Goal: Navigation & Orientation: Find specific page/section

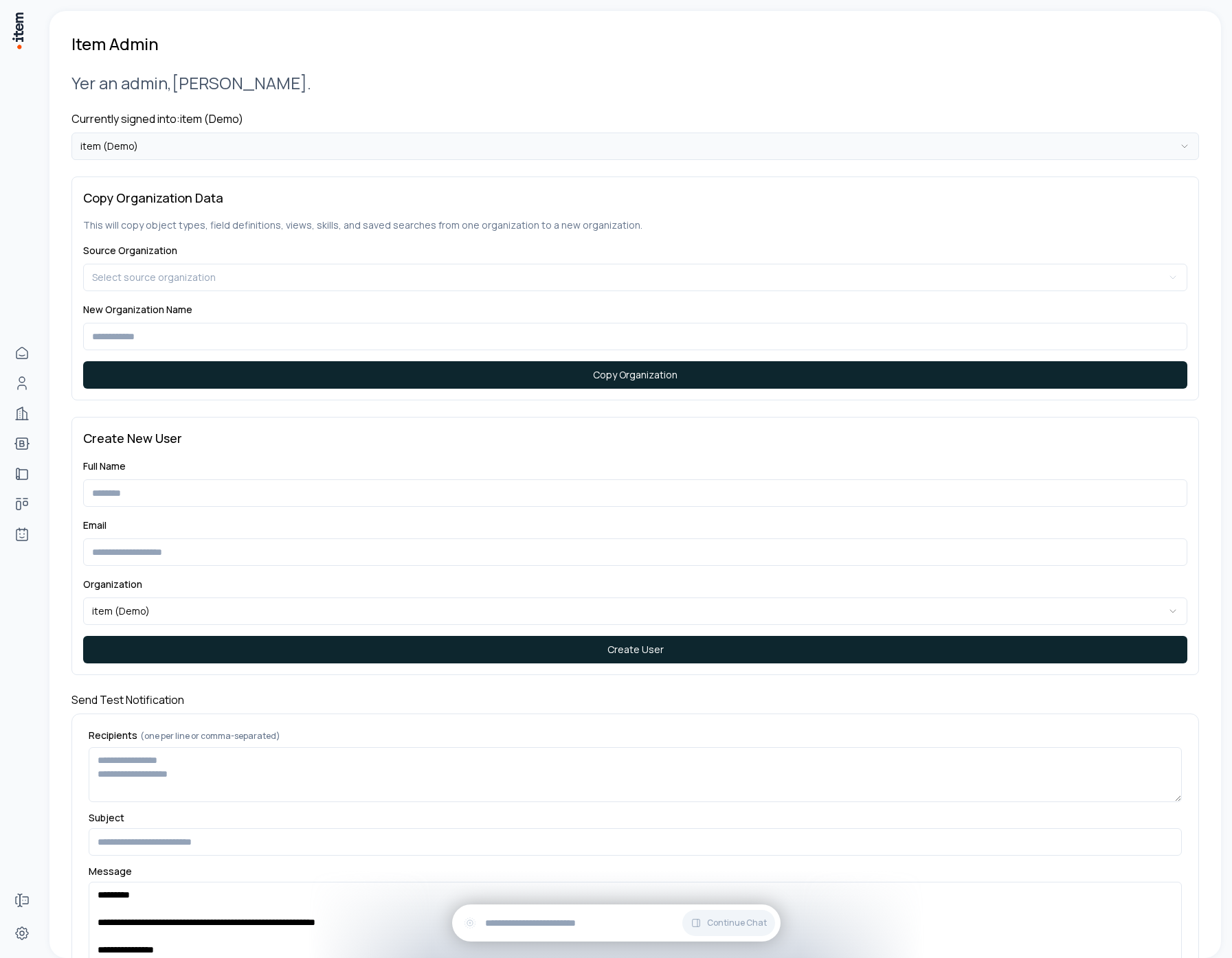
click at [118, 145] on html "**********" at bounding box center [616, 479] width 1232 height 958
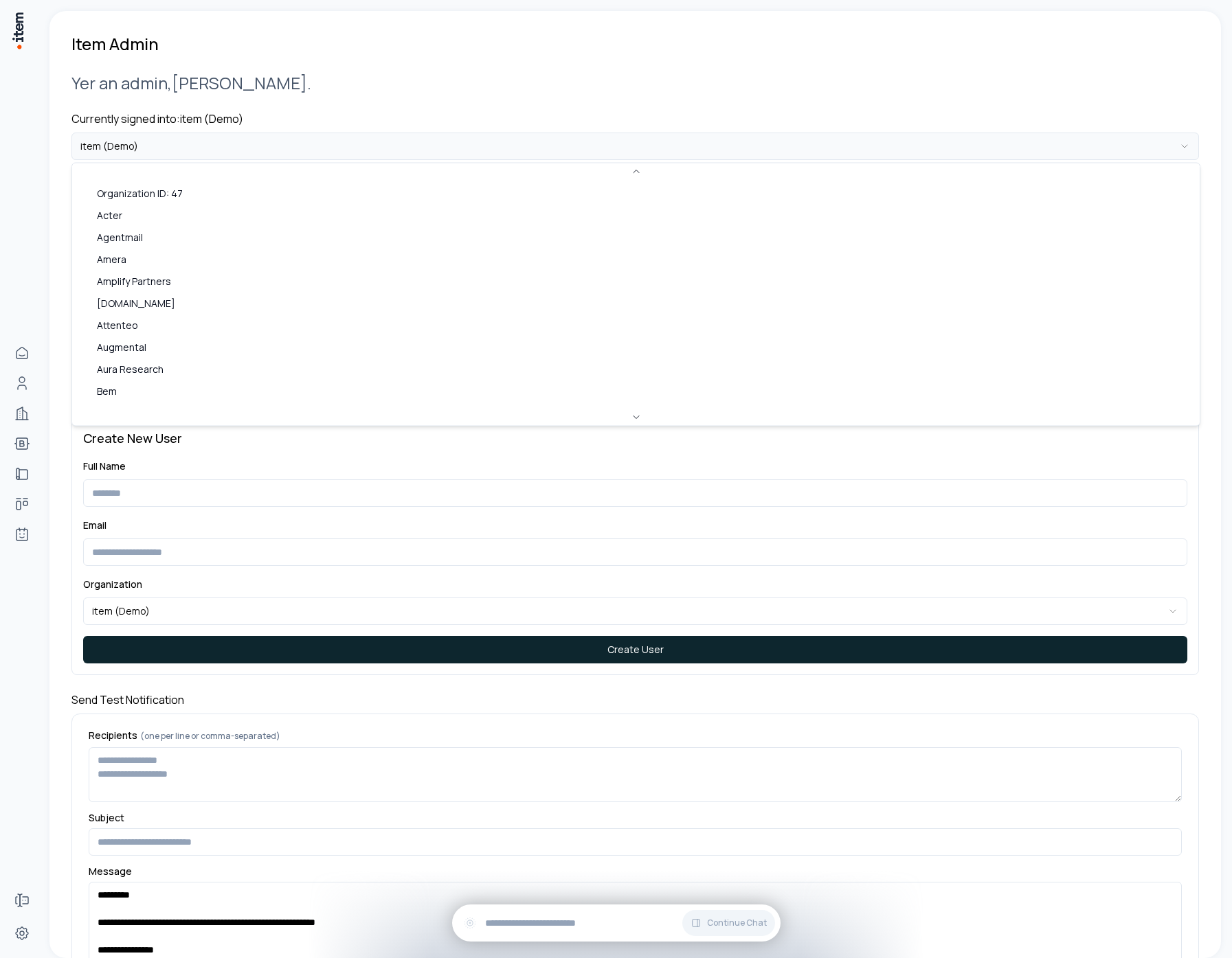
scroll to position [718, 0]
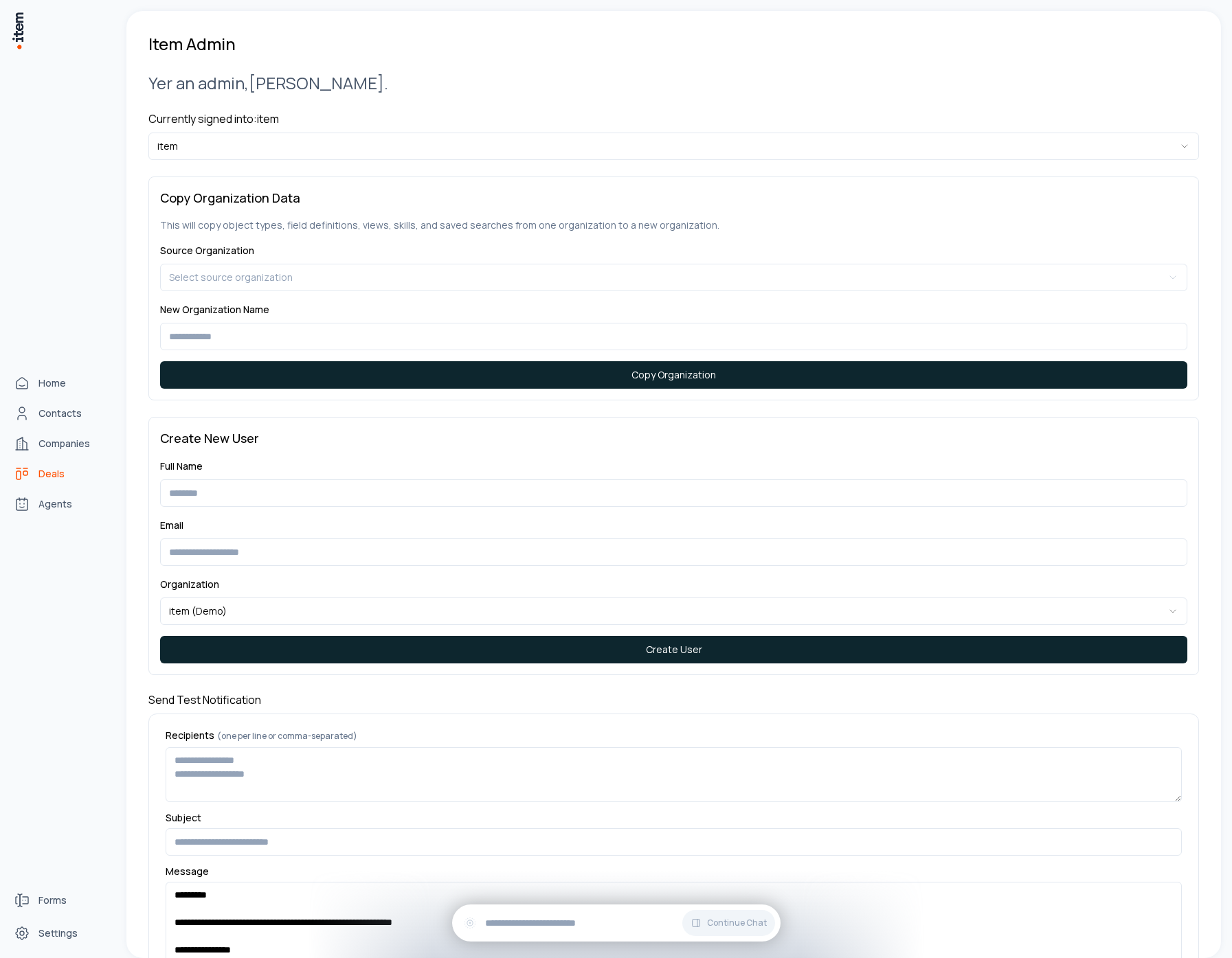
click at [49, 475] on span "Deals" at bounding box center [52, 474] width 26 height 14
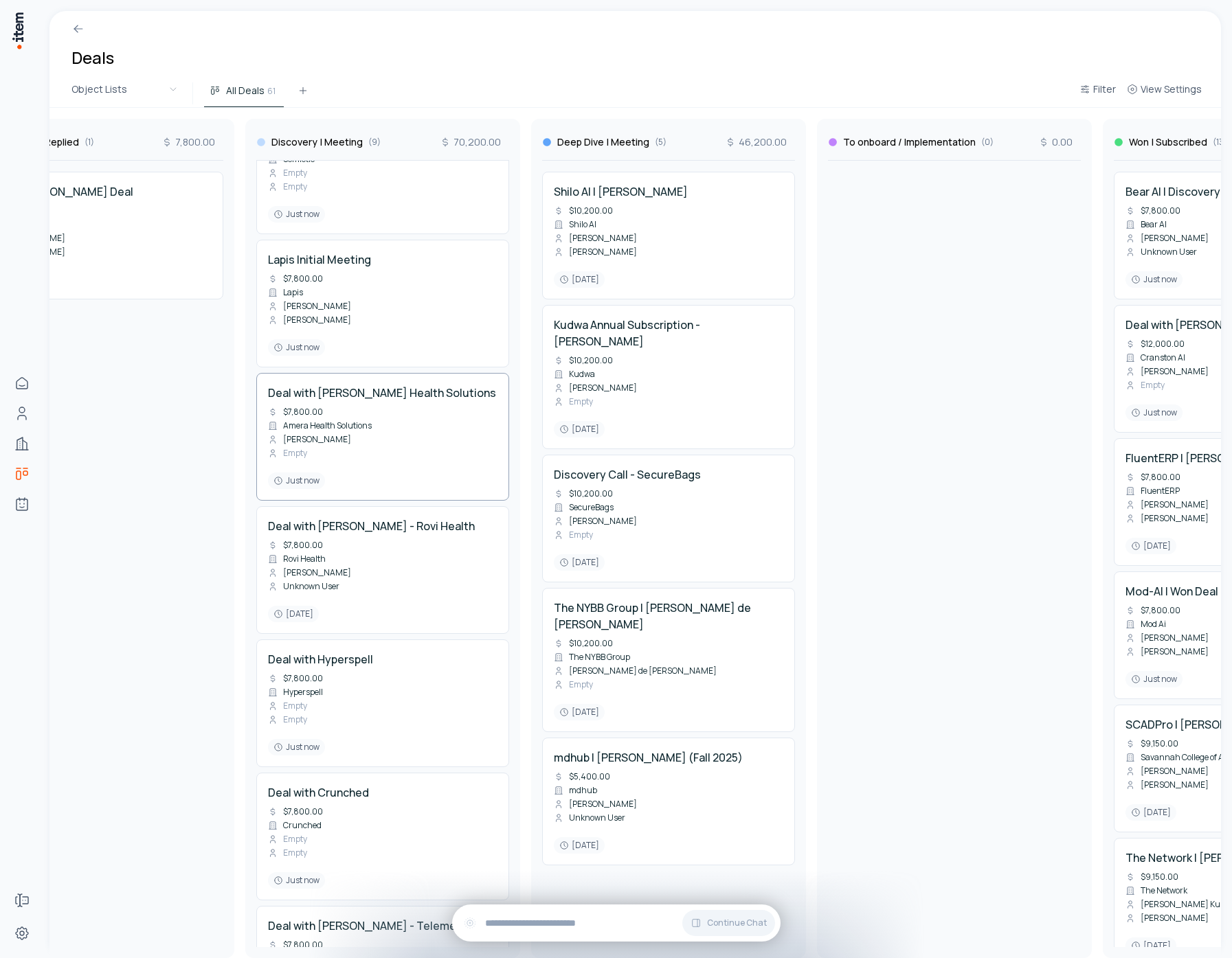
scroll to position [404, 0]
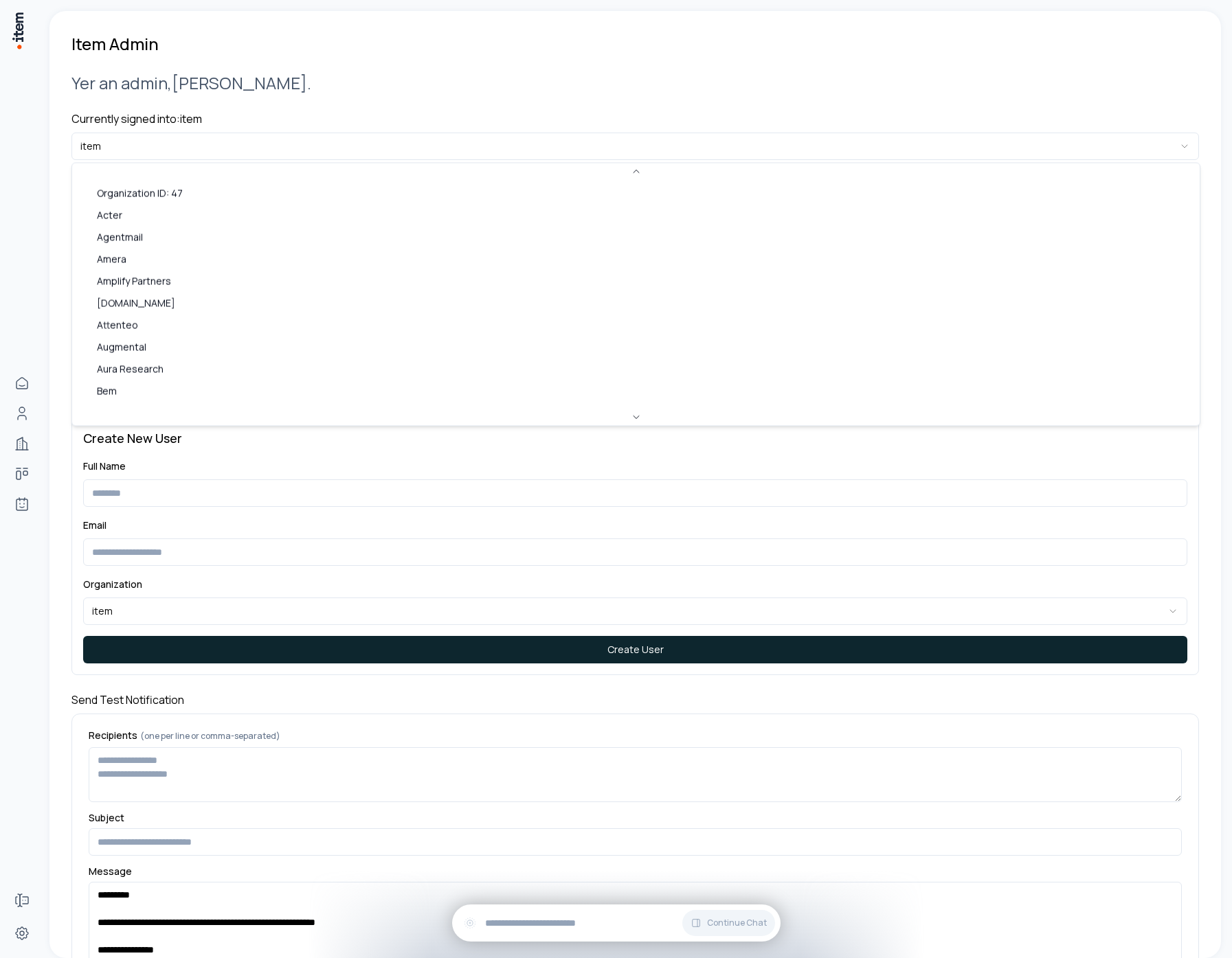
scroll to position [697, 0]
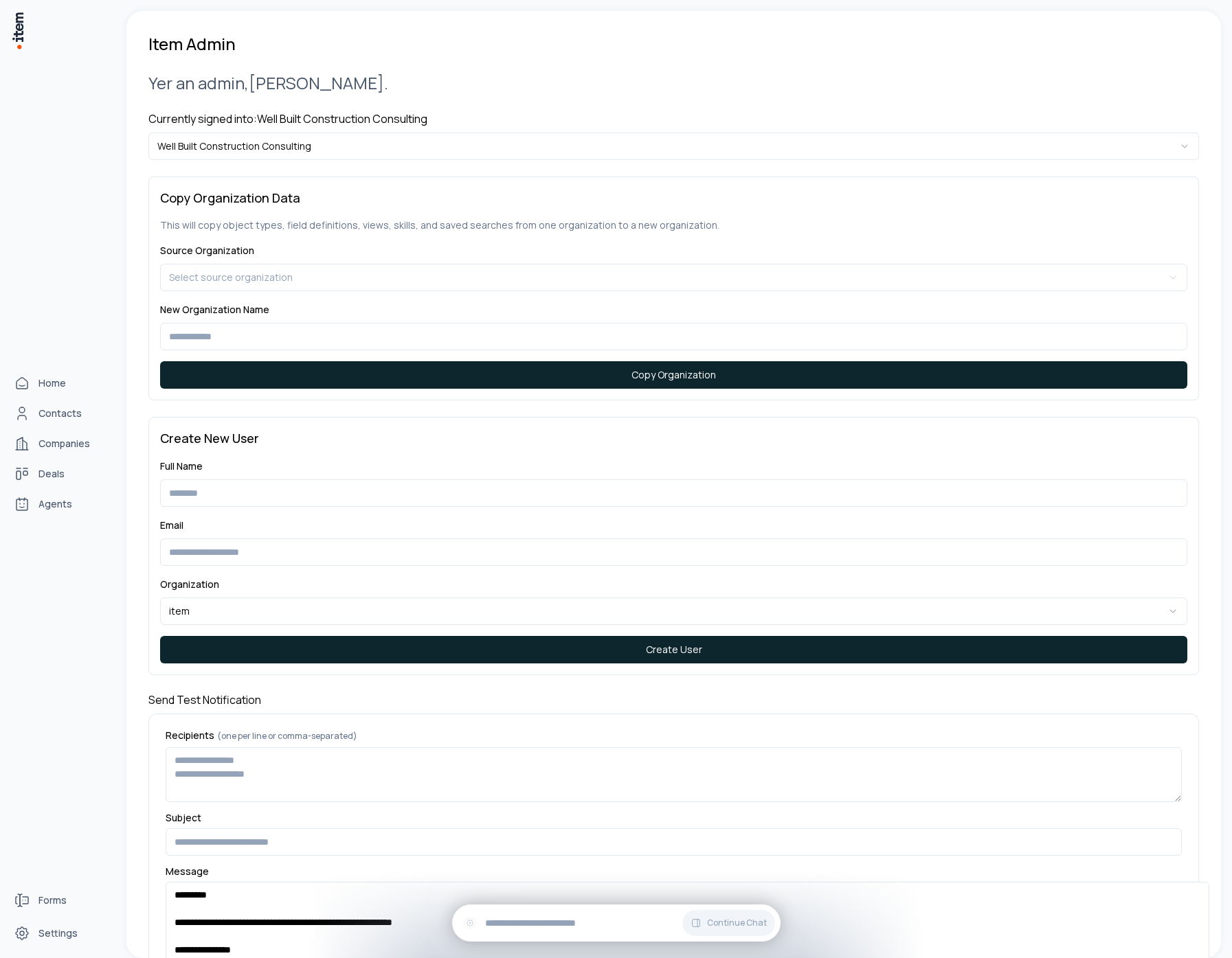
click at [24, 24] on div "Home Contacts Companies Deals Agents" at bounding box center [60, 443] width 121 height 887
click at [21, 29] on img at bounding box center [18, 30] width 14 height 39
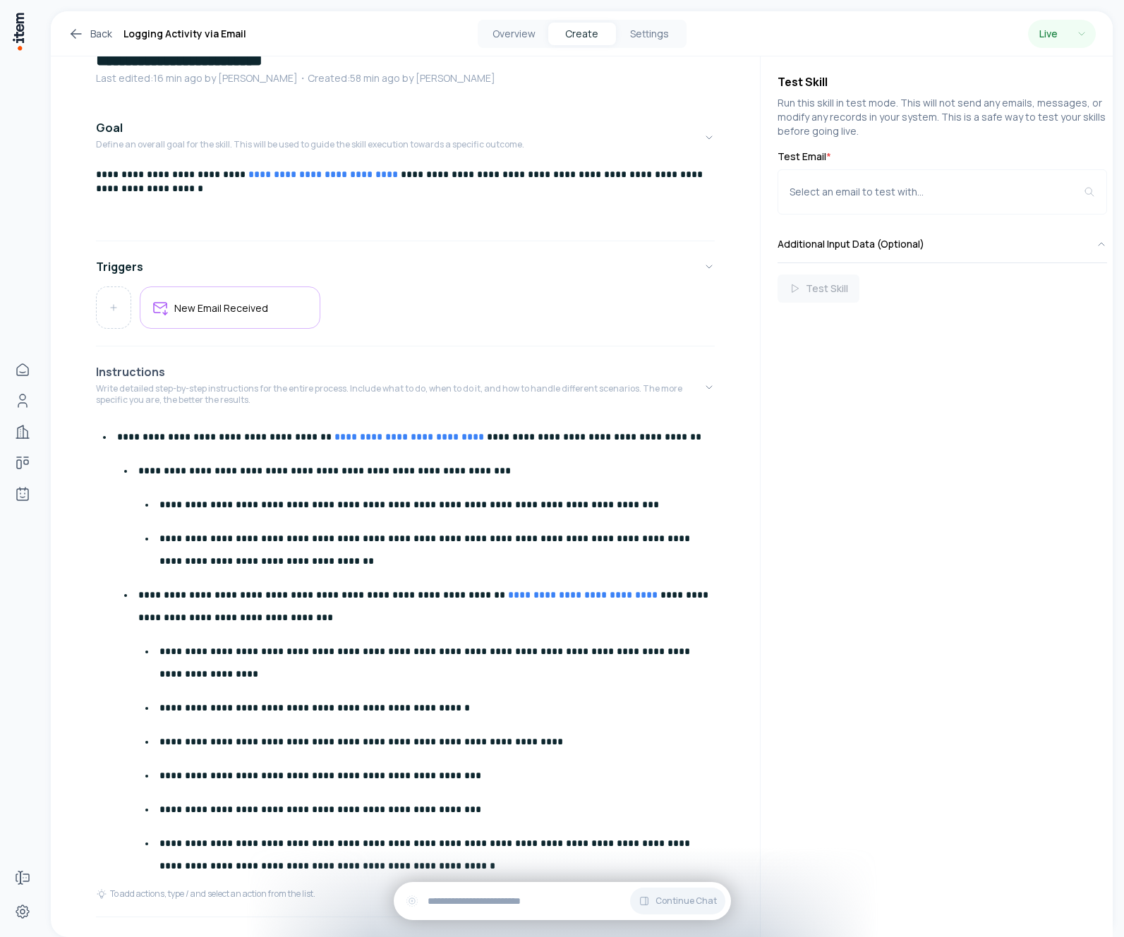
scroll to position [64, 0]
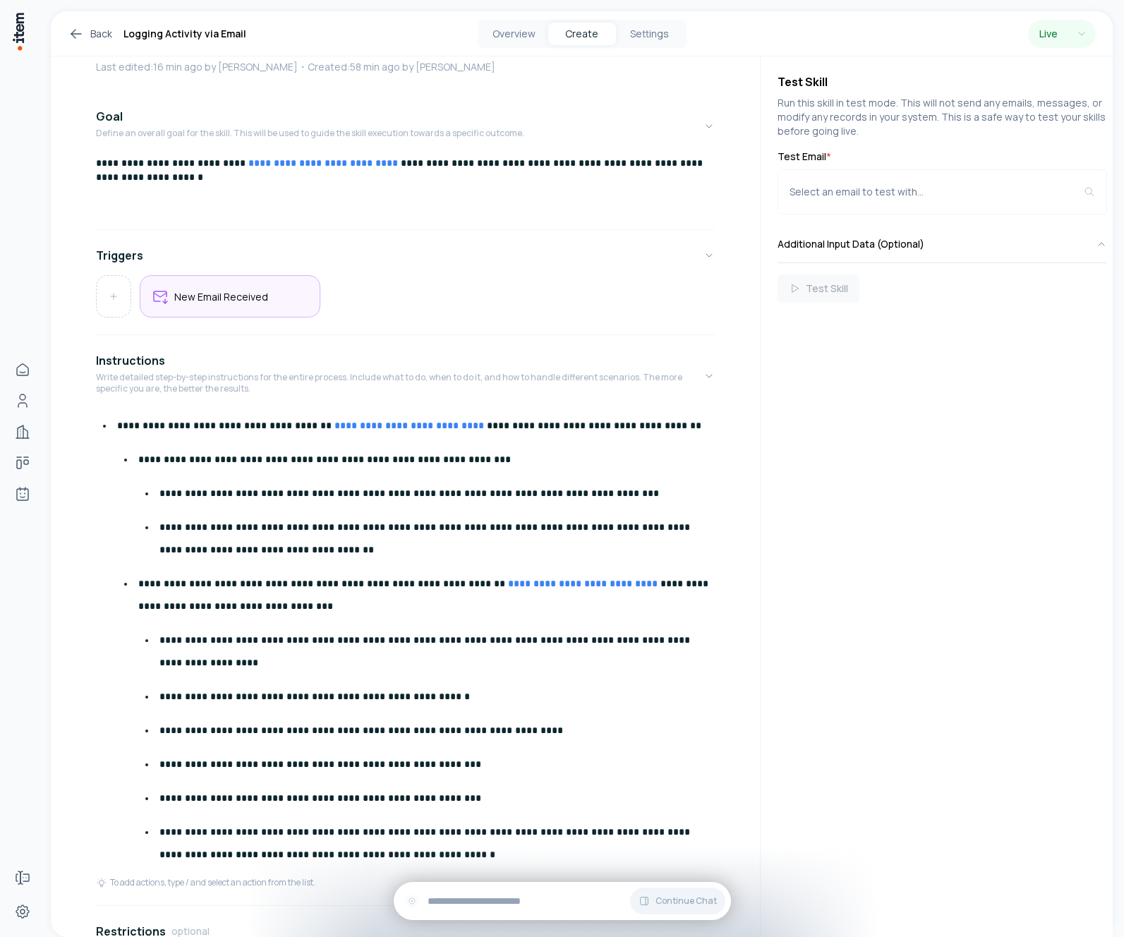
click at [265, 301] on div "New Email Received" at bounding box center [230, 296] width 157 height 18
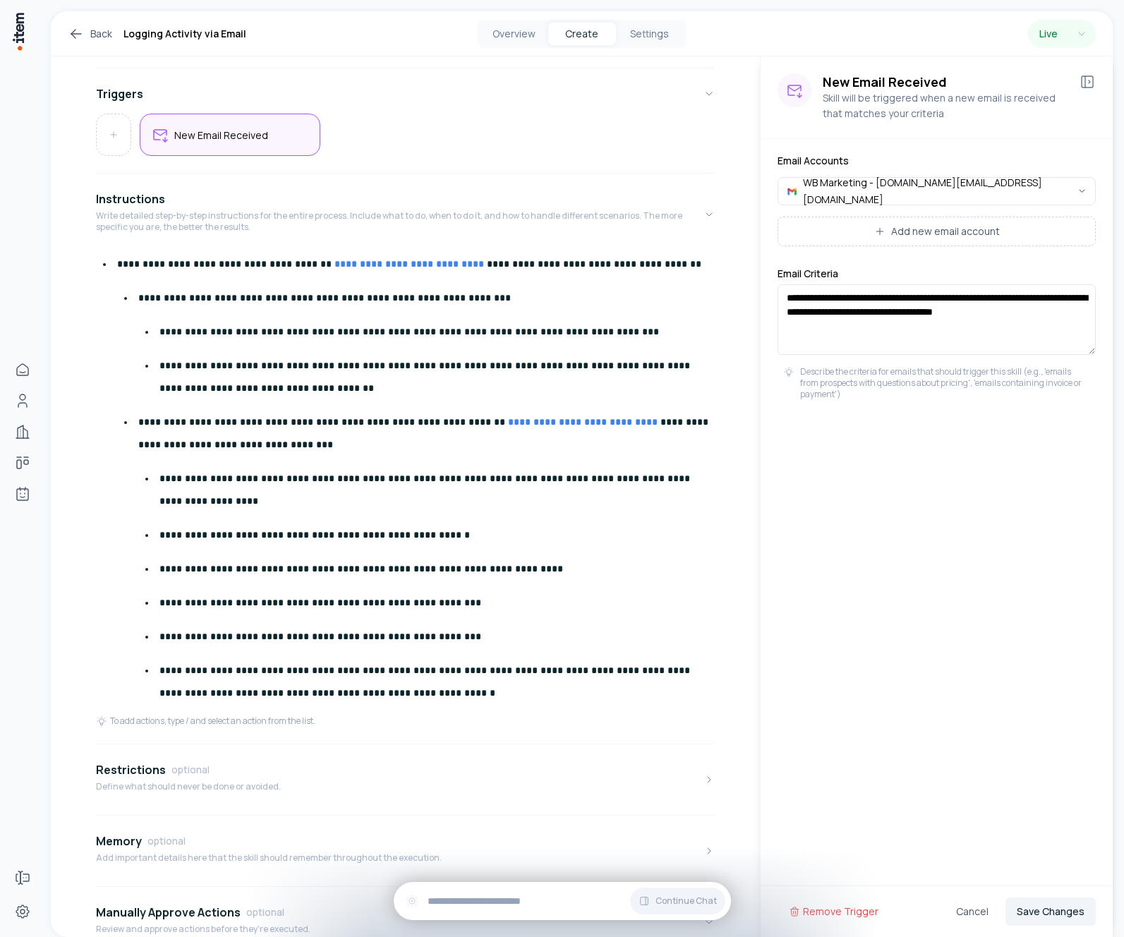
scroll to position [228, 0]
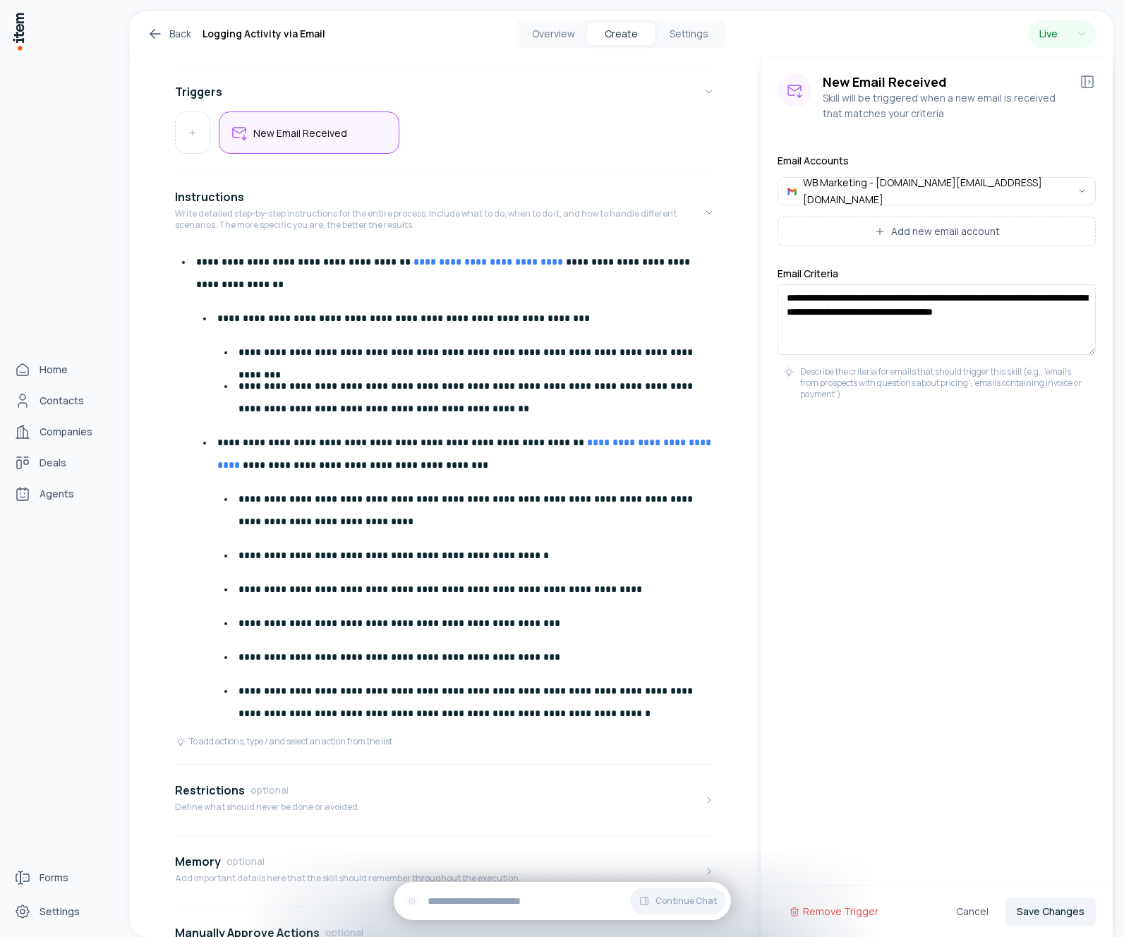
click at [27, 25] on div "Home Contacts Companies Deals Agents" at bounding box center [62, 432] width 124 height 864
click at [20, 34] on img at bounding box center [18, 31] width 14 height 40
